Goal: Information Seeking & Learning: Check status

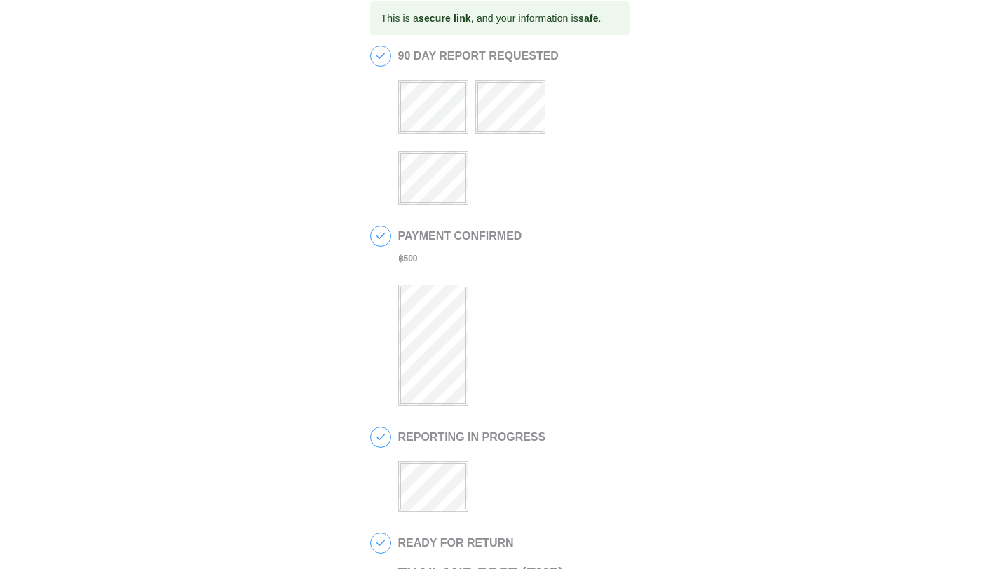
scroll to position [325, 0]
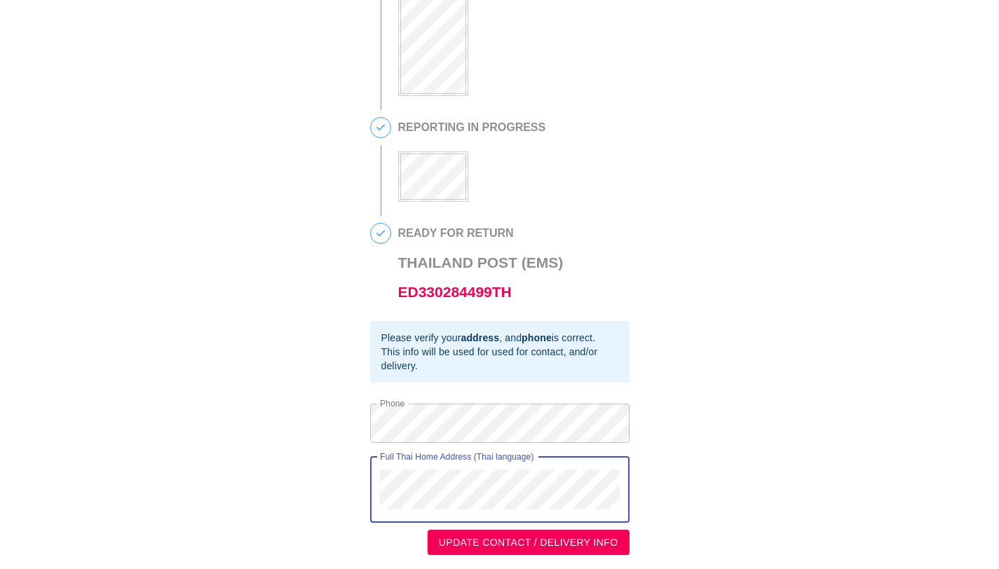
click at [341, 460] on div "This is a secure link , and your information is safe . 1 90 DAY REPORT REQUESTE…" at bounding box center [499, 124] width 971 height 864
